Goal: Complete application form

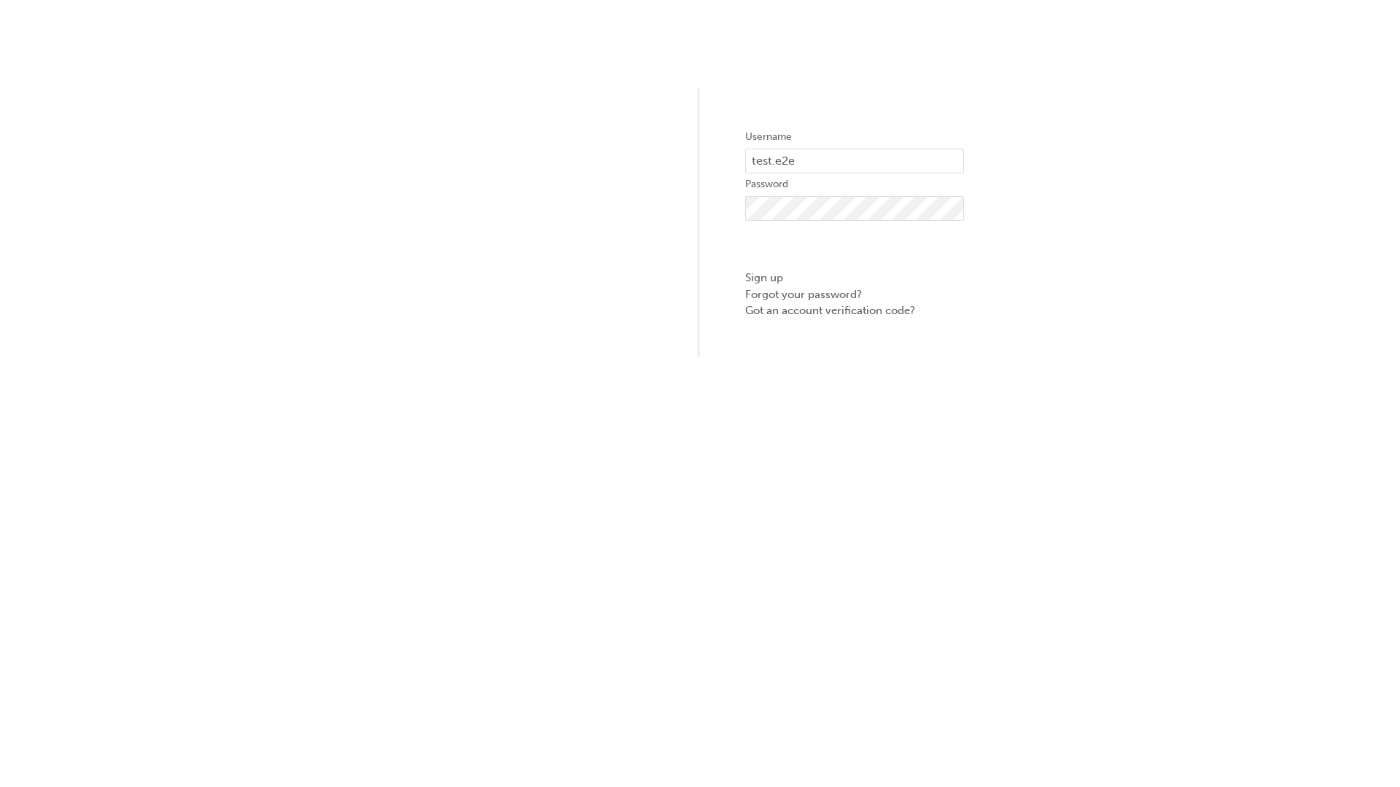
type input "test.e2e.user1"
